Goal: Transaction & Acquisition: Download file/media

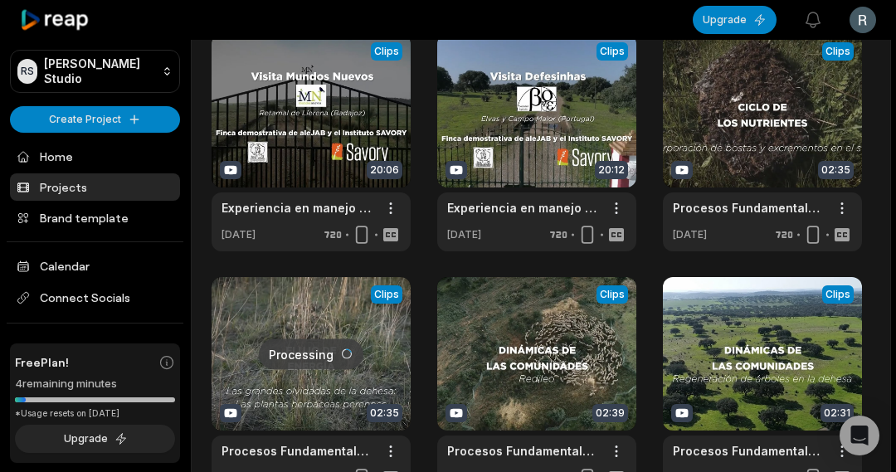
click at [319, 389] on link at bounding box center [310, 385] width 199 height 217
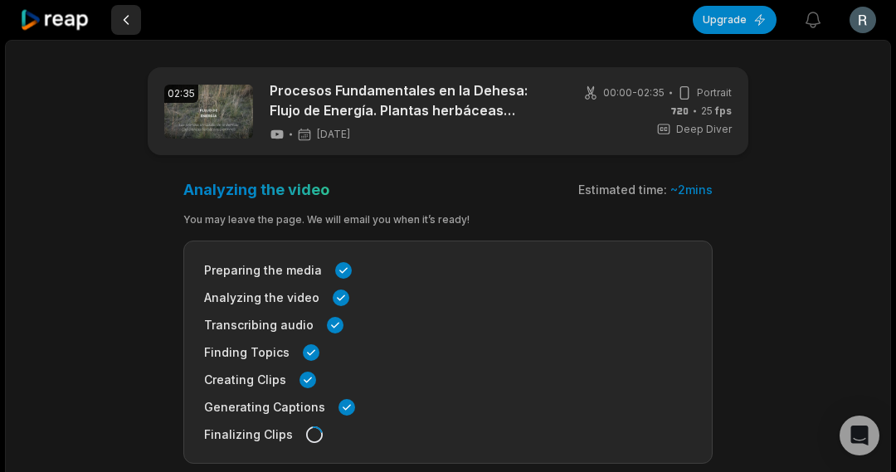
click at [122, 20] on button at bounding box center [126, 20] width 30 height 30
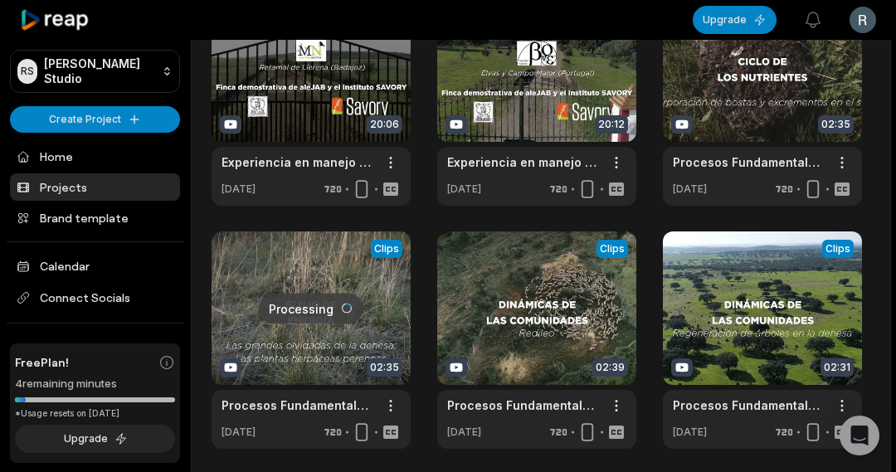
scroll to position [166, 0]
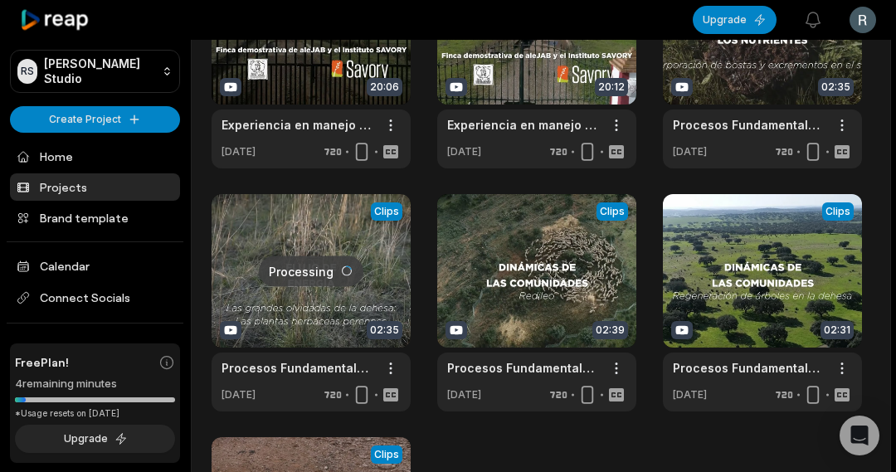
click at [326, 241] on link at bounding box center [310, 302] width 199 height 217
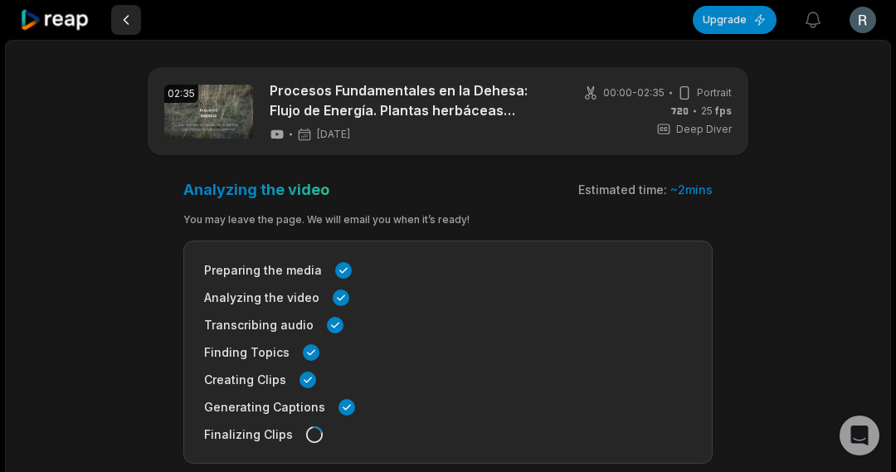
click at [128, 17] on button at bounding box center [126, 20] width 30 height 30
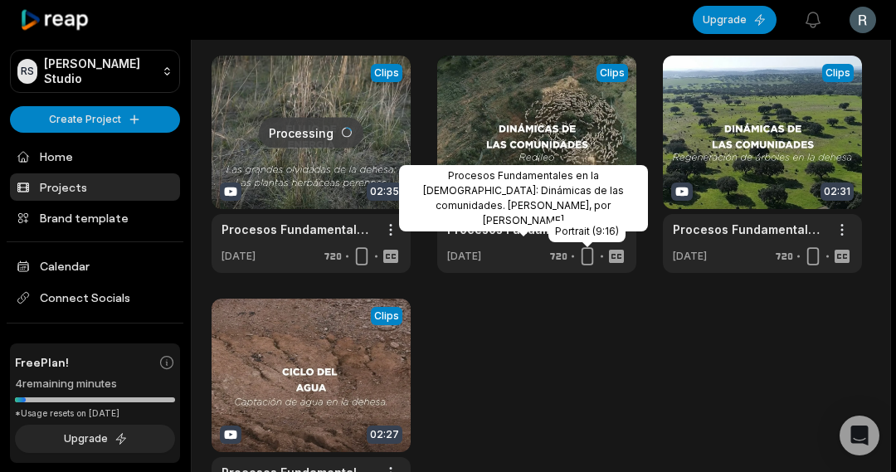
scroll to position [332, 0]
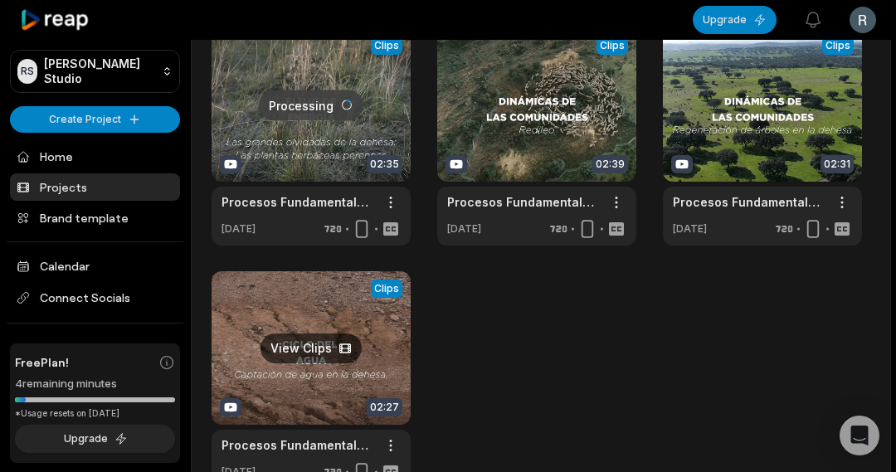
click at [362, 349] on link at bounding box center [310, 379] width 199 height 217
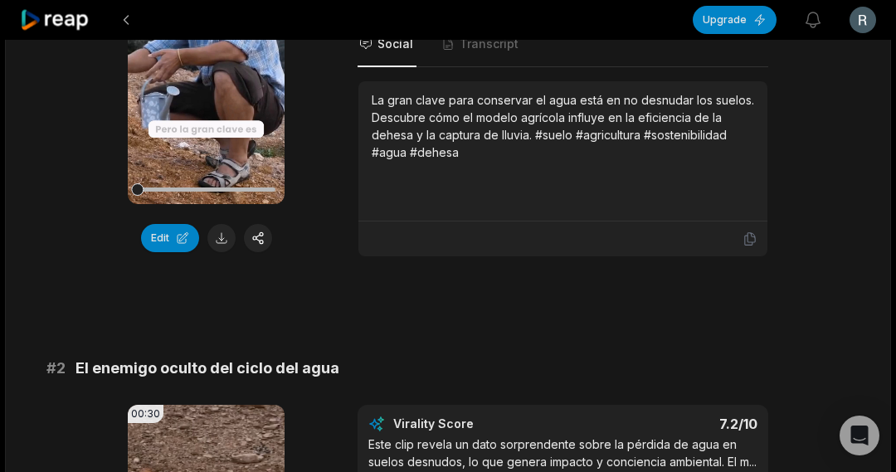
scroll to position [410, 0]
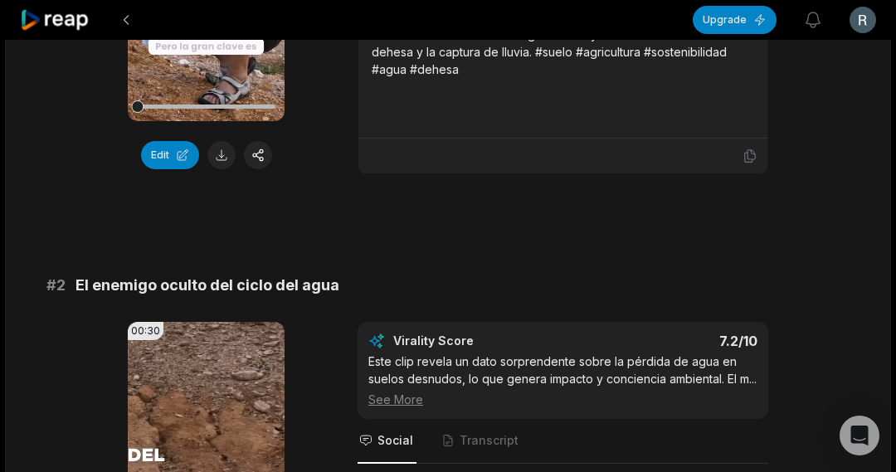
click at [221, 297] on div "# 2 El enemigo oculto del ciclo del agua 00:30 Your browser does not support mp…" at bounding box center [447, 464] width 803 height 380
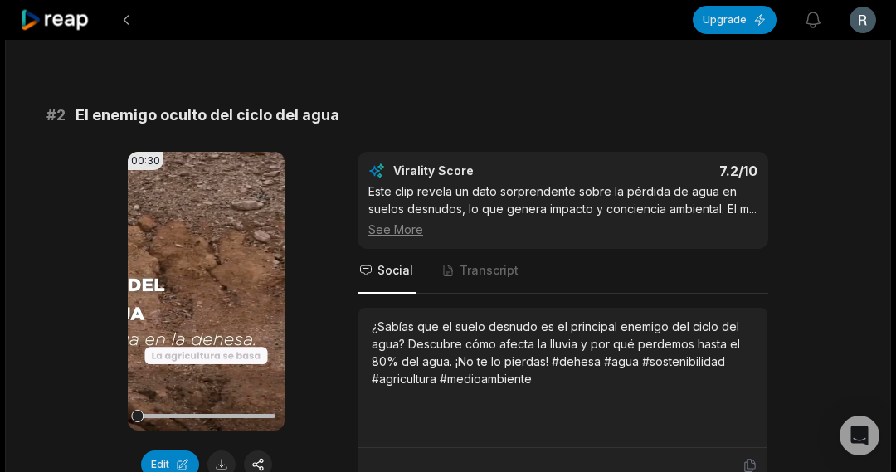
scroll to position [663, 0]
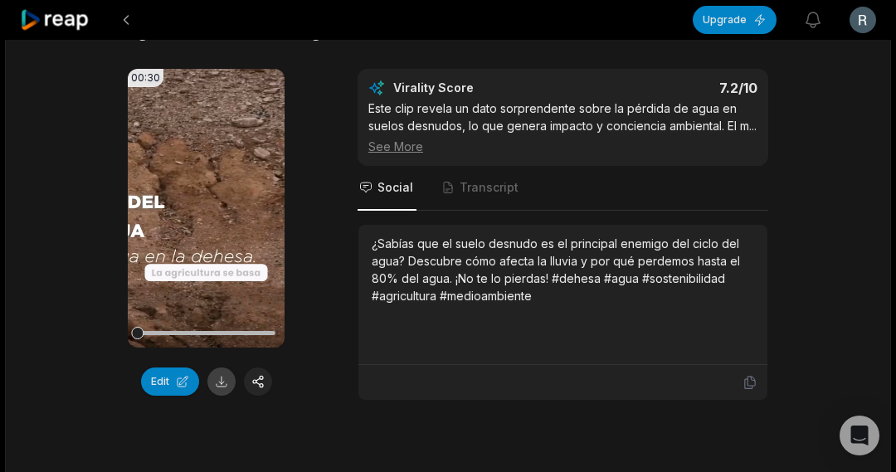
click at [221, 376] on button at bounding box center [221, 381] width 28 height 28
